Goal: Information Seeking & Learning: Learn about a topic

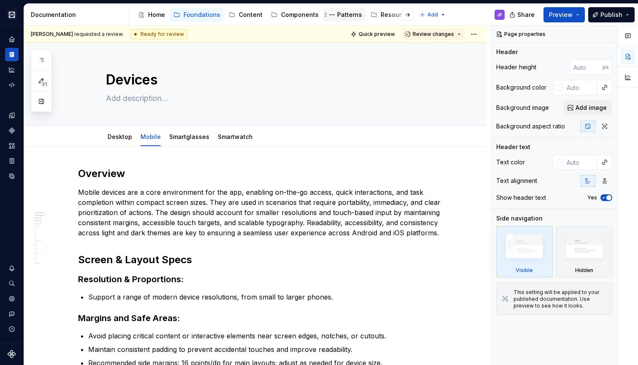
click at [337, 14] on div "Patterns" at bounding box center [349, 15] width 25 height 8
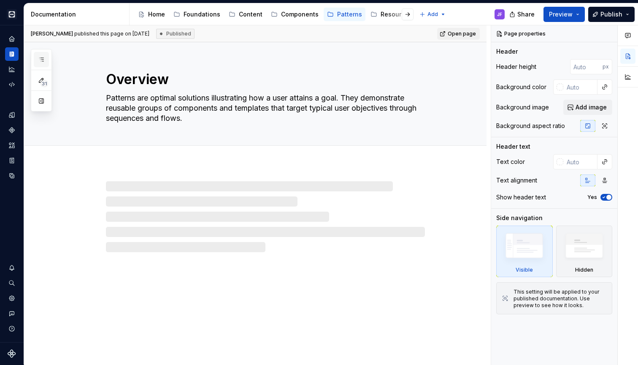
click at [44, 57] on icon "button" at bounding box center [41, 59] width 7 height 7
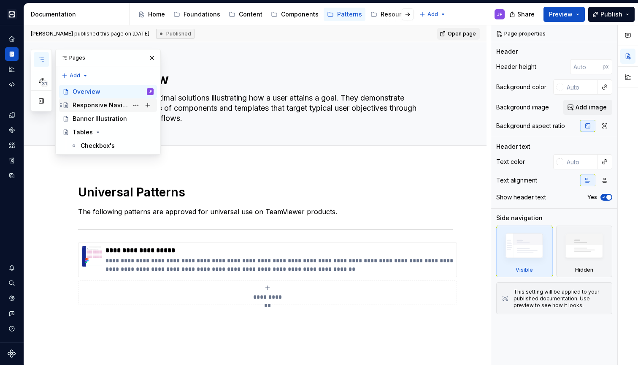
click at [100, 107] on div "Responsive Navigation" at bounding box center [101, 105] width 56 height 8
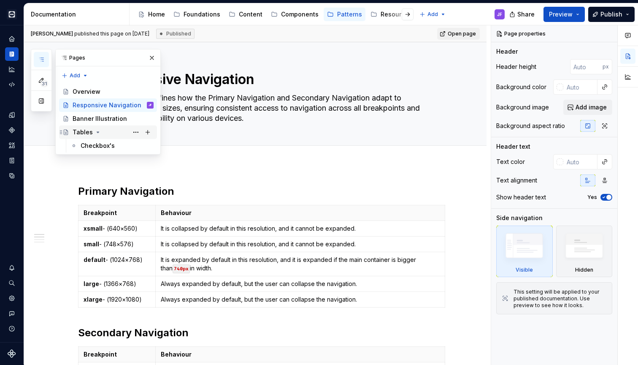
click at [105, 133] on div "Tables" at bounding box center [113, 132] width 81 height 12
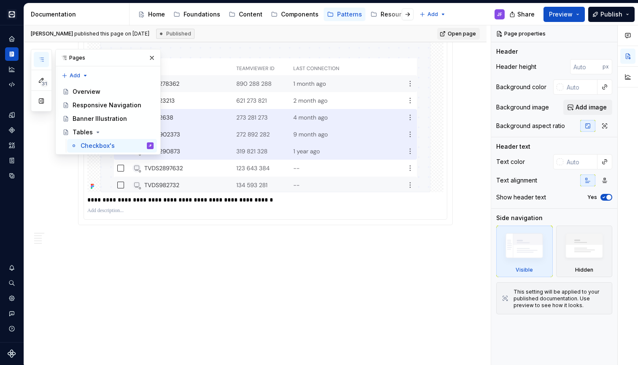
scroll to position [1071, 0]
click at [89, 108] on div "Responsive Navigation" at bounding box center [101, 105] width 56 height 8
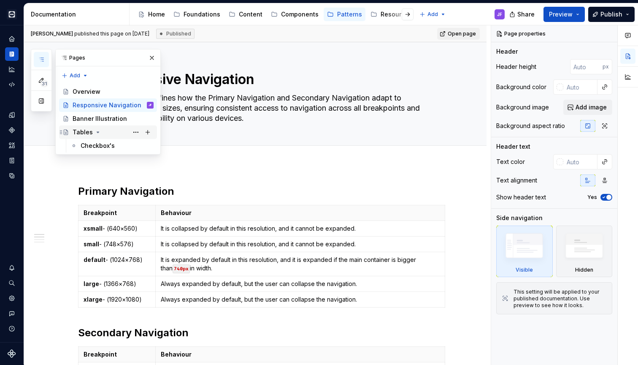
click at [84, 131] on div "Tables" at bounding box center [83, 132] width 20 height 8
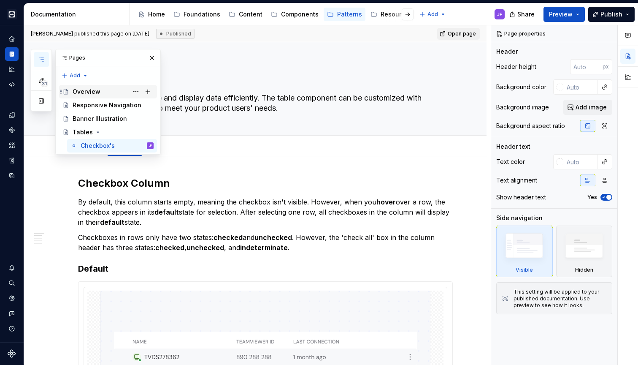
click at [97, 93] on div "Overview" at bounding box center [87, 91] width 28 height 8
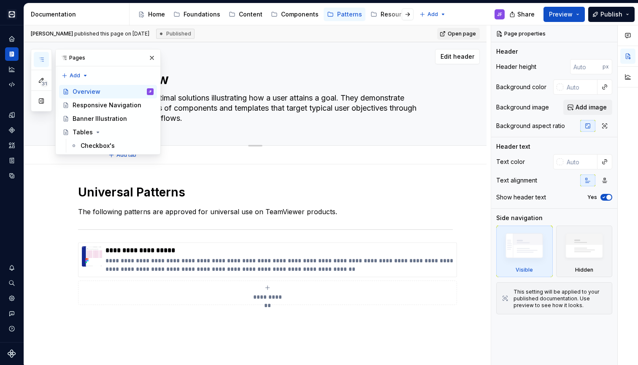
click at [206, 129] on div "Overview Patterns are optimal solutions illustrating how a user attains a goal.…" at bounding box center [265, 93] width 319 height 103
click at [154, 58] on button "button" at bounding box center [152, 58] width 12 height 12
click at [94, 106] on div "Responsive Navigation" at bounding box center [101, 105] width 56 height 8
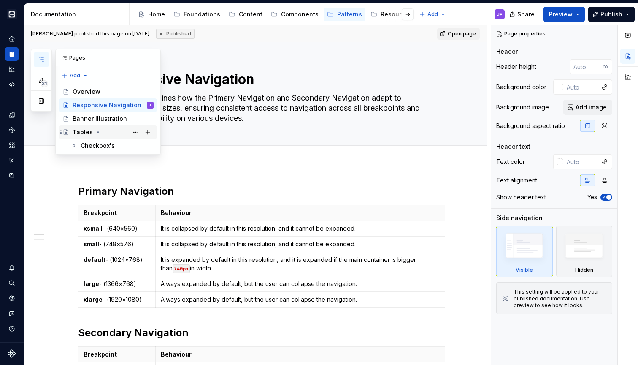
click at [81, 128] on div "Tables" at bounding box center [83, 132] width 20 height 8
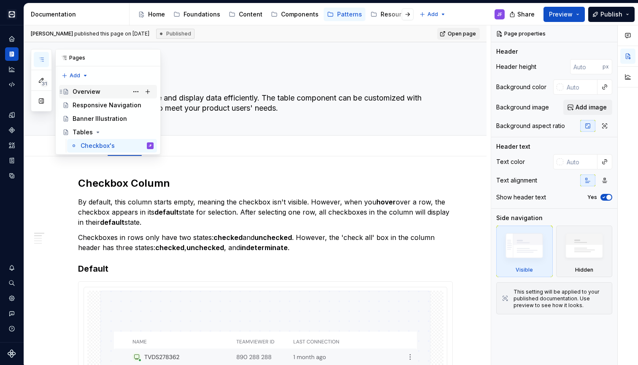
click at [96, 87] on div "Overview" at bounding box center [113, 92] width 81 height 12
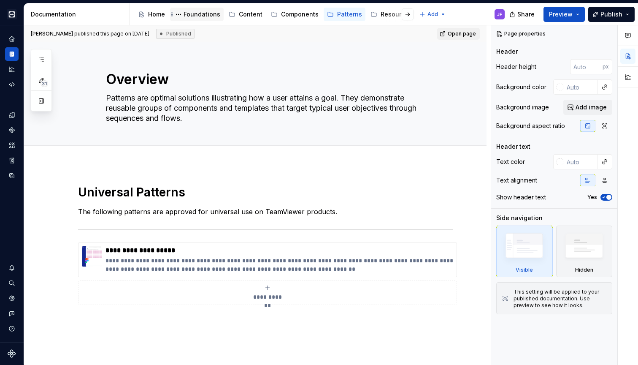
click at [208, 15] on div "Foundations" at bounding box center [202, 14] width 37 height 8
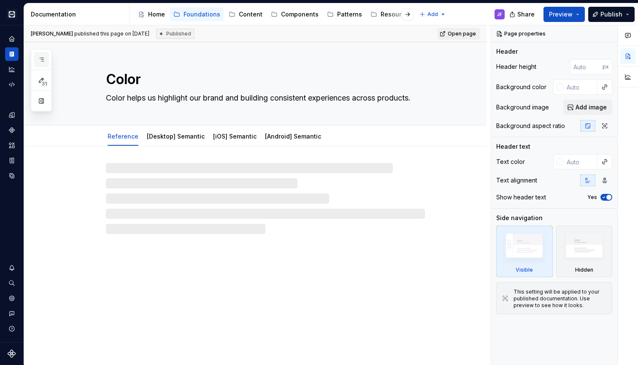
click at [43, 57] on icon "button" at bounding box center [41, 59] width 7 height 7
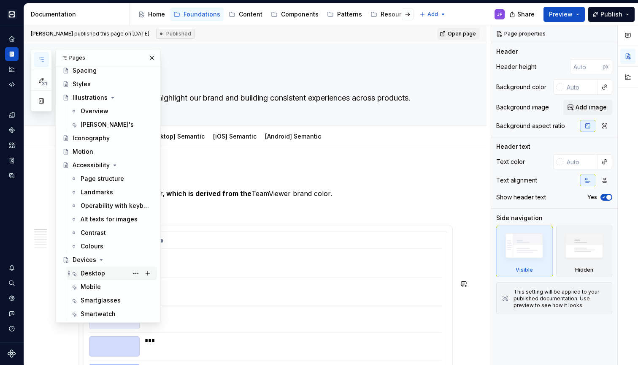
scroll to position [197, 0]
click at [98, 272] on div "Desktop" at bounding box center [93, 273] width 24 height 8
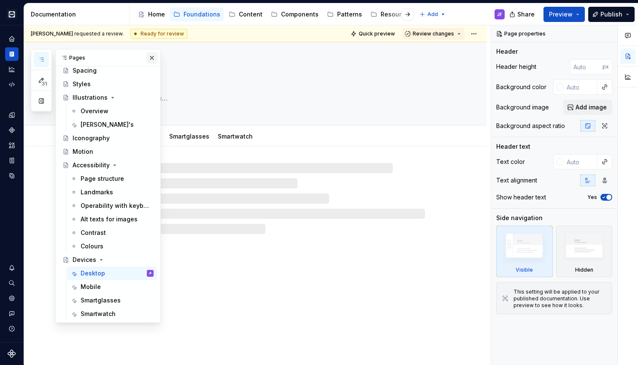
click at [153, 54] on button "button" at bounding box center [152, 58] width 12 height 12
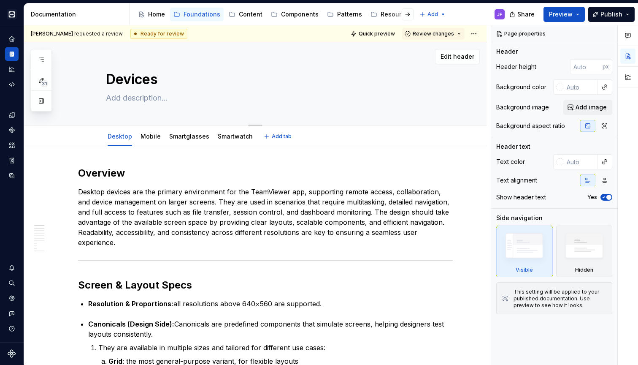
click at [171, 94] on textarea at bounding box center [263, 98] width 319 height 14
click at [200, 77] on textarea "Devices" at bounding box center [263, 79] width 319 height 20
click at [184, 100] on textarea at bounding box center [263, 98] width 319 height 14
click at [150, 135] on link "Mobile" at bounding box center [151, 136] width 20 height 7
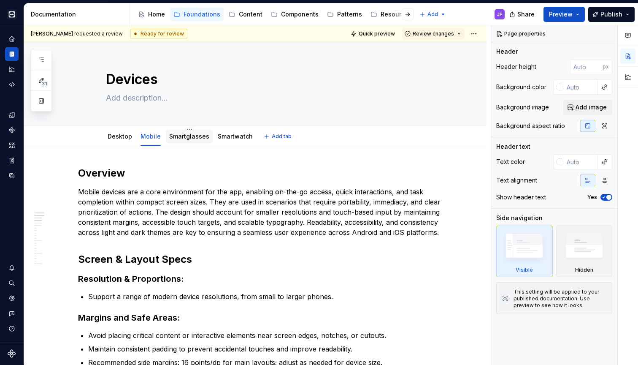
click at [178, 139] on link "Smartglasses" at bounding box center [189, 136] width 40 height 7
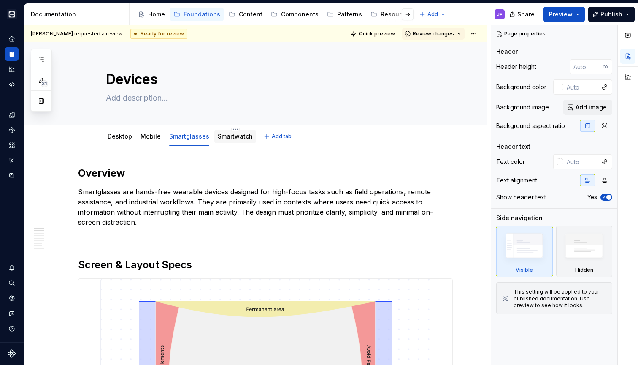
click at [231, 137] on link "Smartwatch" at bounding box center [235, 136] width 35 height 7
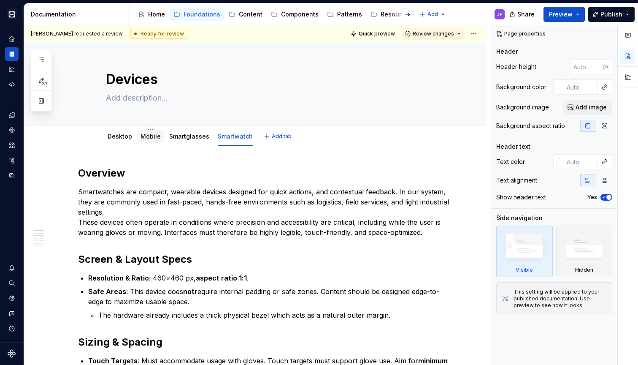
click at [151, 139] on link "Mobile" at bounding box center [151, 136] width 20 height 7
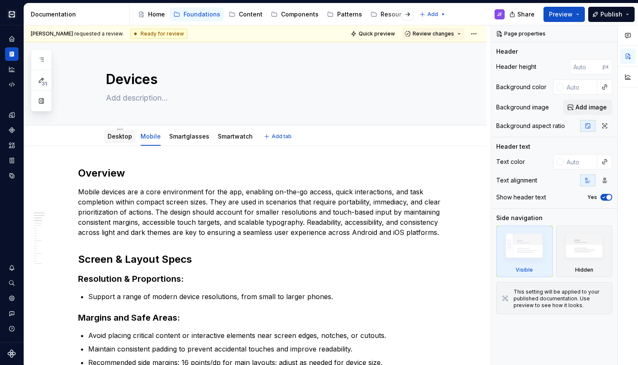
click at [117, 141] on div "Desktop" at bounding box center [119, 137] width 31 height 14
click at [120, 138] on link "Desktop" at bounding box center [120, 136] width 24 height 7
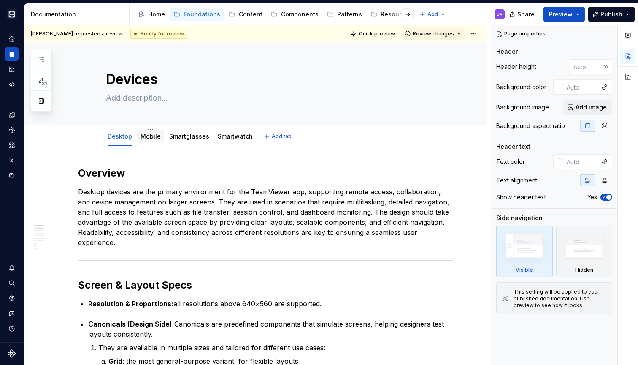
click at [150, 137] on link "Mobile" at bounding box center [151, 136] width 20 height 7
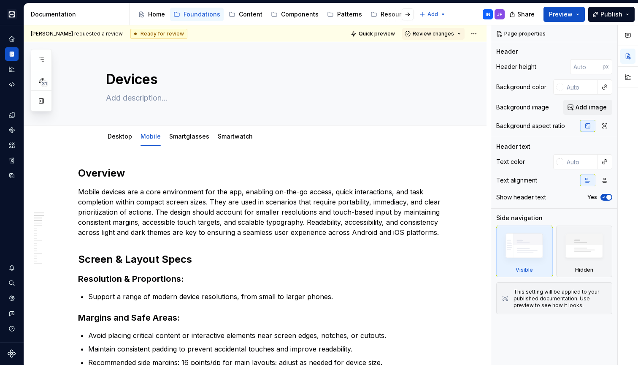
type textarea "*"
